Goal: Task Accomplishment & Management: Use online tool/utility

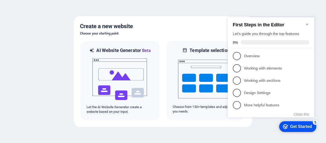
click at [307, 19] on div "First Steps in the Editor Let's guide you through the top features 0%" at bounding box center [271, 32] width 87 height 31
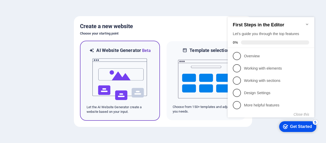
click at [114, 74] on img at bounding box center [120, 79] width 56 height 51
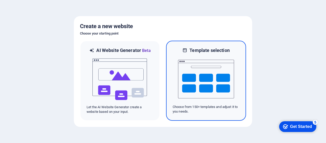
click at [213, 73] on img at bounding box center [206, 78] width 56 height 51
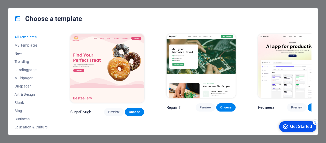
scroll to position [25, 0]
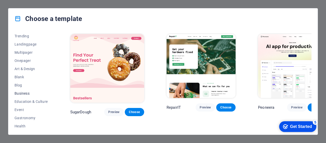
click at [25, 93] on span "Business" at bounding box center [31, 93] width 33 height 4
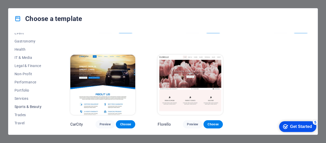
scroll to position [109, 0]
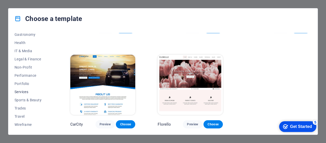
click at [24, 91] on span "Services" at bounding box center [31, 91] width 33 height 4
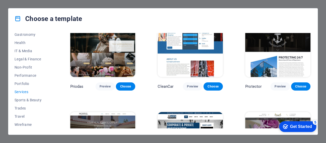
scroll to position [202, 0]
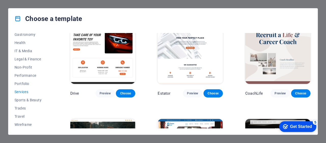
click at [100, 52] on img at bounding box center [102, 53] width 65 height 60
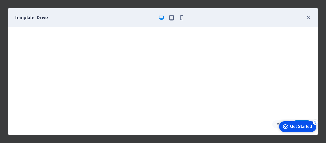
click at [298, 125] on div "Get Started" at bounding box center [301, 126] width 22 height 5
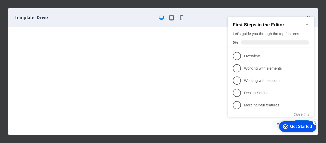
click at [307, 22] on icon "Minimize checklist" at bounding box center [307, 24] width 4 height 4
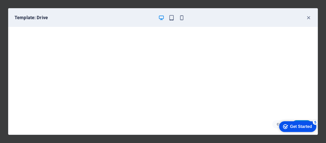
click at [294, 126] on div "Get Started" at bounding box center [301, 126] width 22 height 5
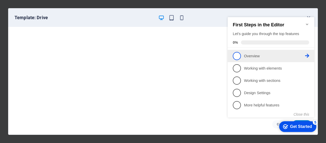
click at [238, 55] on span "1" at bounding box center [237, 56] width 8 height 8
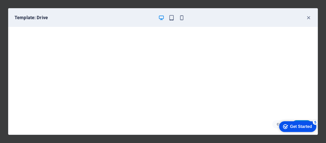
click at [287, 124] on div "checkmark Get Started 5" at bounding box center [297, 126] width 29 height 5
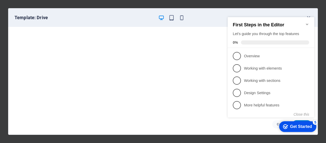
click at [307, 22] on icon "Minimize checklist" at bounding box center [307, 24] width 4 height 4
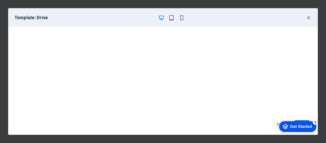
click at [307, 126] on div "Get Started" at bounding box center [301, 126] width 22 height 5
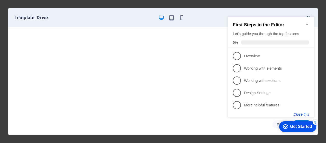
click at [303, 113] on button "Close this" at bounding box center [302, 114] width 16 height 4
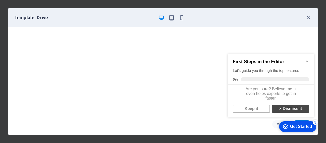
click at [287, 112] on link "× Dismiss it" at bounding box center [290, 108] width 37 height 8
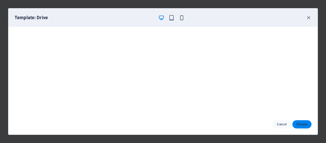
click at [299, 123] on span "Choose" at bounding box center [302, 124] width 11 height 4
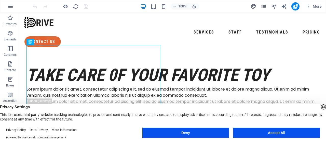
click at [252, 133] on button "Accept All" at bounding box center [276, 132] width 87 height 10
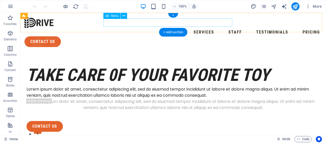
click at [118, 28] on nav "Services Staff Testimonials Pricing" at bounding box center [173, 32] width 298 height 8
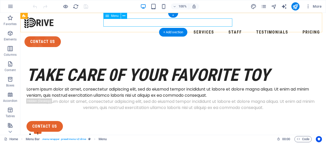
click at [146, 28] on nav "Services Staff Testimonials Pricing" at bounding box center [173, 32] width 298 height 8
click at [179, 28] on nav "Services Staff Testimonials Pricing" at bounding box center [173, 32] width 298 height 8
click at [117, 28] on nav "Services Staff Testimonials Pricing" at bounding box center [173, 32] width 298 height 8
click at [123, 17] on icon at bounding box center [124, 15] width 3 height 5
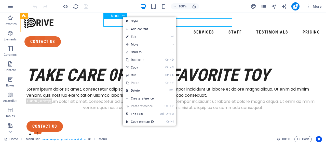
click at [114, 16] on span "Menu" at bounding box center [115, 15] width 8 height 3
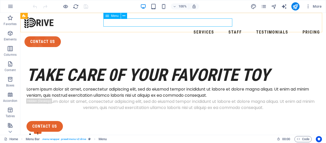
click at [113, 16] on span "Menu" at bounding box center [115, 15] width 8 height 3
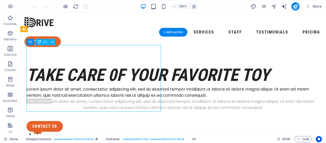
drag, startPoint x: 68, startPoint y: 102, endPoint x: 41, endPoint y: 98, distance: 27.3
click at [41, 86] on div "take care 0f your favorite toy" at bounding box center [174, 75] width 294 height 22
click at [48, 86] on div "take care 0f your favorite toy" at bounding box center [174, 75] width 294 height 22
click at [47, 86] on div "take care 0f your favorite toy" at bounding box center [174, 75] width 294 height 22
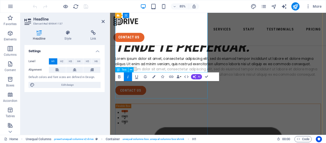
scroll to position [51, 0]
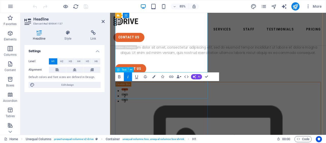
click at [168, 50] on div "Lorem ipsum dolor sit amet, consectetur adipiscing elit, sed do eiusmod tempor …" at bounding box center [237, 44] width 242 height 12
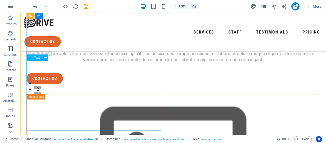
click at [91, 50] on div "Lorem ipsum dolor sit amet, consectetur adipiscing elit, sed do eiusmod tempor …" at bounding box center [174, 44] width 294 height 12
click at [88, 50] on div "Lorem ipsum dolor sit amet, consectetur adipiscing elit, sed do eiusmod tempor …" at bounding box center [174, 44] width 294 height 12
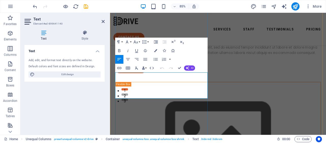
click at [156, 50] on p "Lorem ipsum dolor sit amet, consectetur adipiscing elit, sed do eiusmod tempor …" at bounding box center [237, 44] width 242 height 12
click at [182, 50] on p "Lorem ipsum dolor sit amet, consectetur adipiscing elit, sed do eiusmod tempor …" at bounding box center [237, 44] width 242 height 12
click at [179, 63] on div "Lorem ipsum dolor sit amet, consectetur adipiscing elit, sed do eiusmod tempor …" at bounding box center [237, 56] width 242 height 12
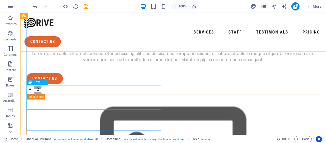
click at [140, 63] on div "Lorem ipsum dolor sit amet, consectetur adipiscing elit, sed do eiusmod tempor …" at bounding box center [174, 56] width 294 height 12
drag, startPoint x: 138, startPoint y: 107, endPoint x: 110, endPoint y: 104, distance: 28.6
click at [110, 63] on div "Lorem ipsum dolor sit amet, consectetur adipiscing elit, sed do eiusmod tempor …" at bounding box center [174, 56] width 294 height 12
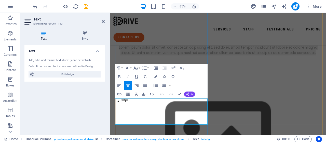
drag, startPoint x: 200, startPoint y: 140, endPoint x: 117, endPoint y: 116, distance: 86.7
click at [117, 63] on p "Lorem ipsum dolor sit amet, consectetur adipiscing elit, sed do eiusmod tempor …" at bounding box center [237, 56] width 242 height 12
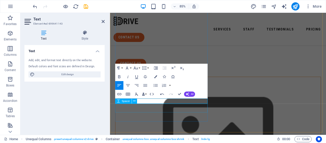
click at [187, 67] on div at bounding box center [237, 62] width 242 height 10
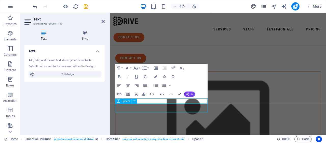
scroll to position [52, 0]
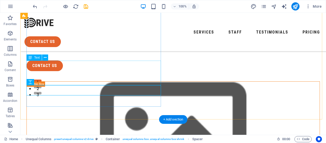
click at [97, 50] on div "Lorem ipsum dolor sit amet, consectetur adipiscing elit, sed do eiusmod tempor …" at bounding box center [174, 44] width 294 height 12
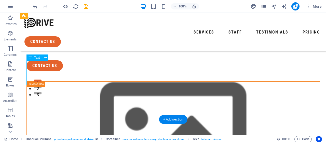
click at [97, 50] on div "Lorem ipsum dolor sit amet, consectetur adipiscing elit, sed do eiusmod tempor …" at bounding box center [174, 44] width 294 height 12
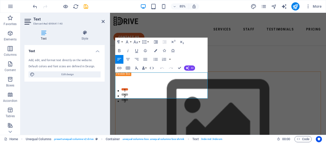
drag, startPoint x: 171, startPoint y: 112, endPoint x: 108, endPoint y: 83, distance: 69.3
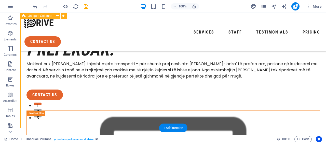
scroll to position [54, 0]
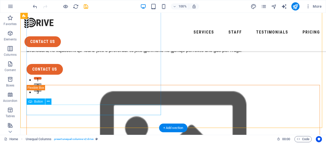
click at [49, 74] on div "contact us" at bounding box center [174, 69] width 294 height 11
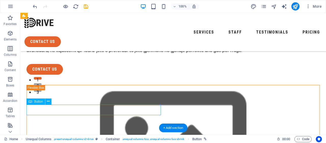
click at [55, 74] on div "contact us" at bounding box center [174, 69] width 294 height 11
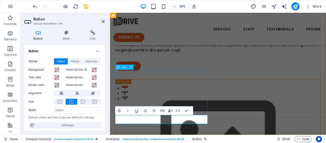
click at [219, 60] on div "Makinat nuk [PERSON_NAME] thjesht mjete transporti – për shumë prej nesh ato [P…" at bounding box center [237, 47] width 242 height 24
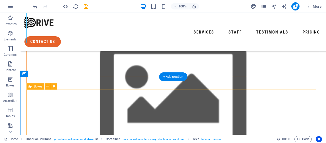
scroll to position [156, 0]
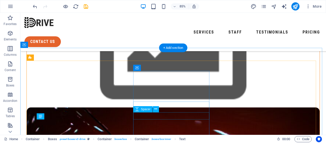
scroll to position [134, 0]
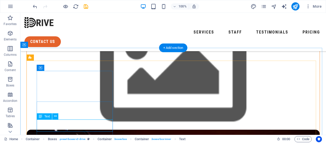
drag, startPoint x: 87, startPoint y: 128, endPoint x: 61, endPoint y: 121, distance: 26.2
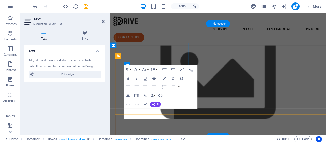
scroll to position [156, 0]
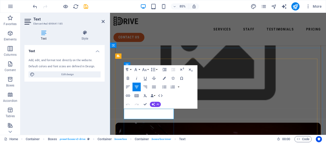
drag, startPoint x: 173, startPoint y: 134, endPoint x: 145, endPoint y: 132, distance: 27.3
drag, startPoint x: 148, startPoint y: 128, endPoint x: 164, endPoint y: 127, distance: 15.8
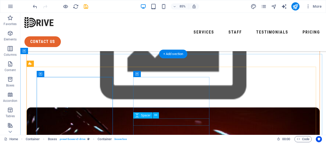
scroll to position [128, 0]
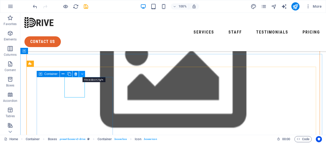
click at [82, 74] on icon at bounding box center [82, 73] width 2 height 5
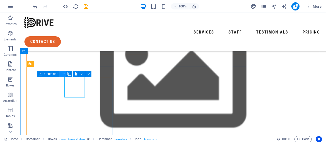
click at [63, 75] on icon at bounding box center [63, 73] width 3 height 5
click at [63, 74] on icon at bounding box center [63, 73] width 3 height 5
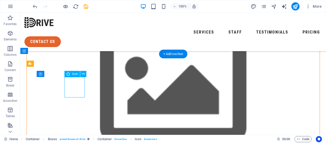
select select "xMidYMid"
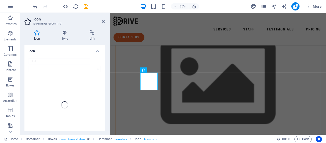
scroll to position [150, 0]
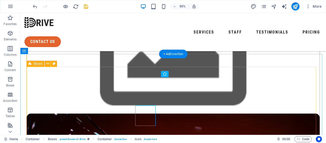
scroll to position [128, 0]
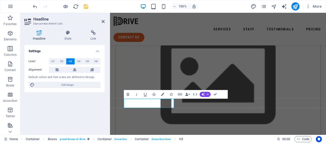
scroll to position [150, 0]
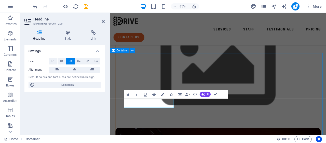
scroll to position [122, 0]
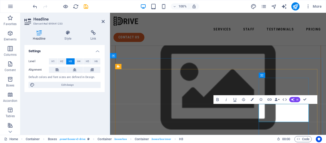
scroll to position [144, 0]
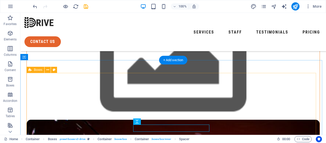
scroll to position [122, 0]
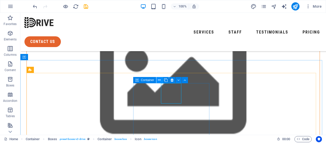
click at [161, 81] on icon at bounding box center [159, 79] width 3 height 5
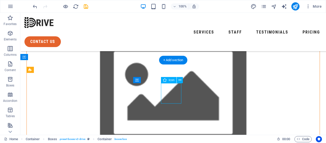
select select "xMidYMid"
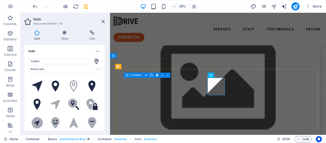
scroll to position [144, 0]
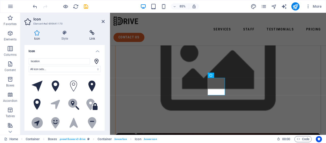
click at [94, 32] on icon at bounding box center [92, 32] width 25 height 5
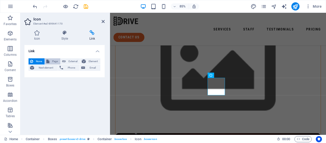
click at [52, 61] on span "Page" at bounding box center [55, 61] width 8 height 6
select select
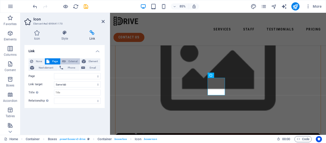
click at [68, 61] on span "External" at bounding box center [72, 61] width 11 height 6
select select "blank"
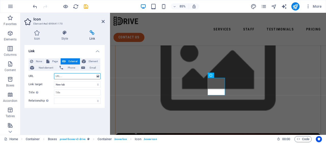
paste input "[URL][DOMAIN_NAME]"
type input "[URL][DOMAIN_NAME]"
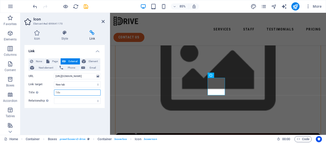
scroll to position [0, 0]
click at [68, 92] on input "Title Additional link description, should not be the same as the link text. The…" at bounding box center [77, 92] width 47 height 6
type input "Autoservis Marin"
click at [93, 32] on icon at bounding box center [92, 32] width 25 height 5
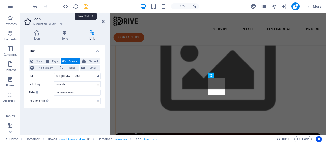
click at [85, 7] on icon "save" at bounding box center [86, 7] width 6 height 6
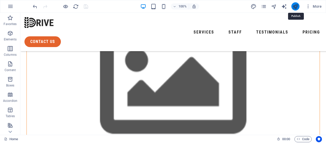
click at [297, 5] on icon "publish" at bounding box center [296, 7] width 6 height 6
